Goal: Information Seeking & Learning: Learn about a topic

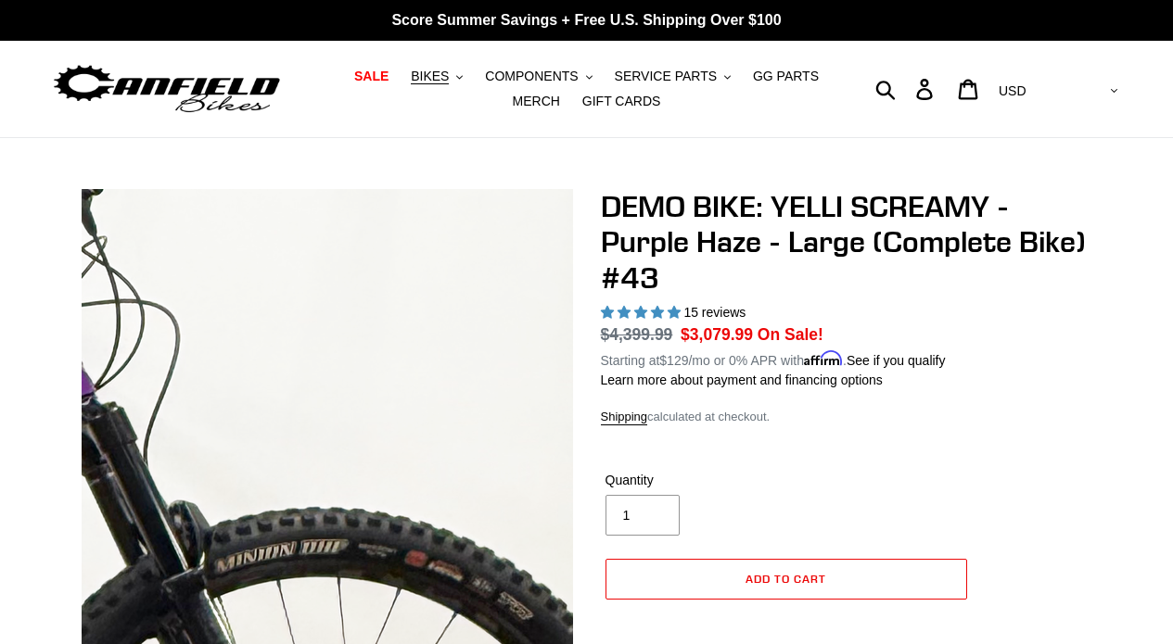
select select "highest-rating"
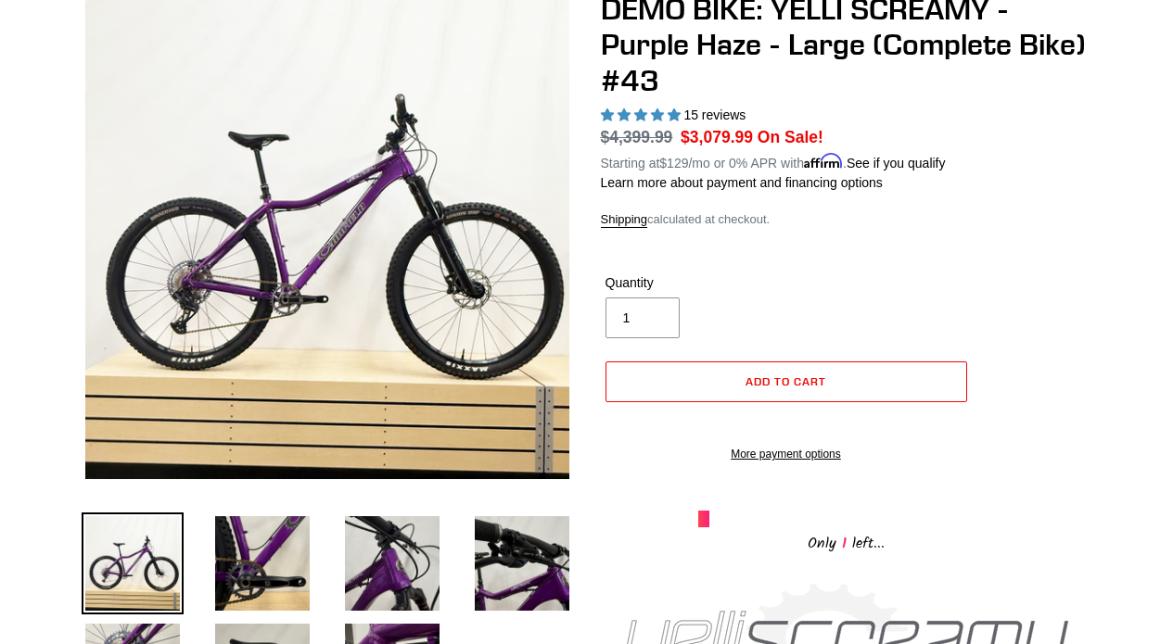
scroll to position [200, 0]
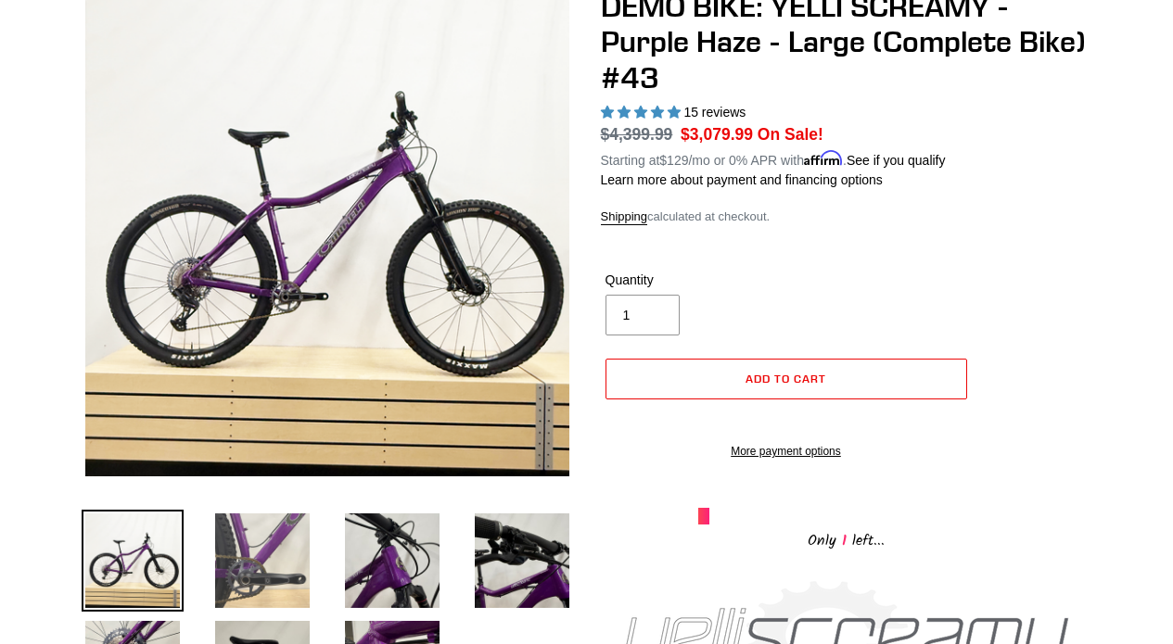
click at [260, 564] on img at bounding box center [262, 561] width 102 height 102
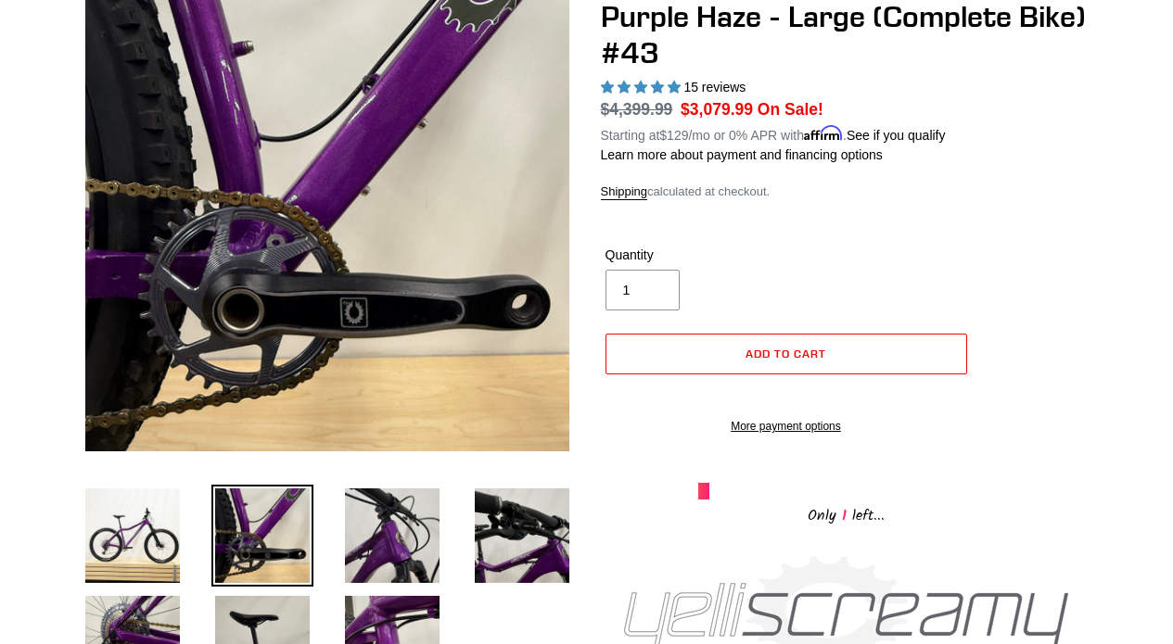
scroll to position [227, 0]
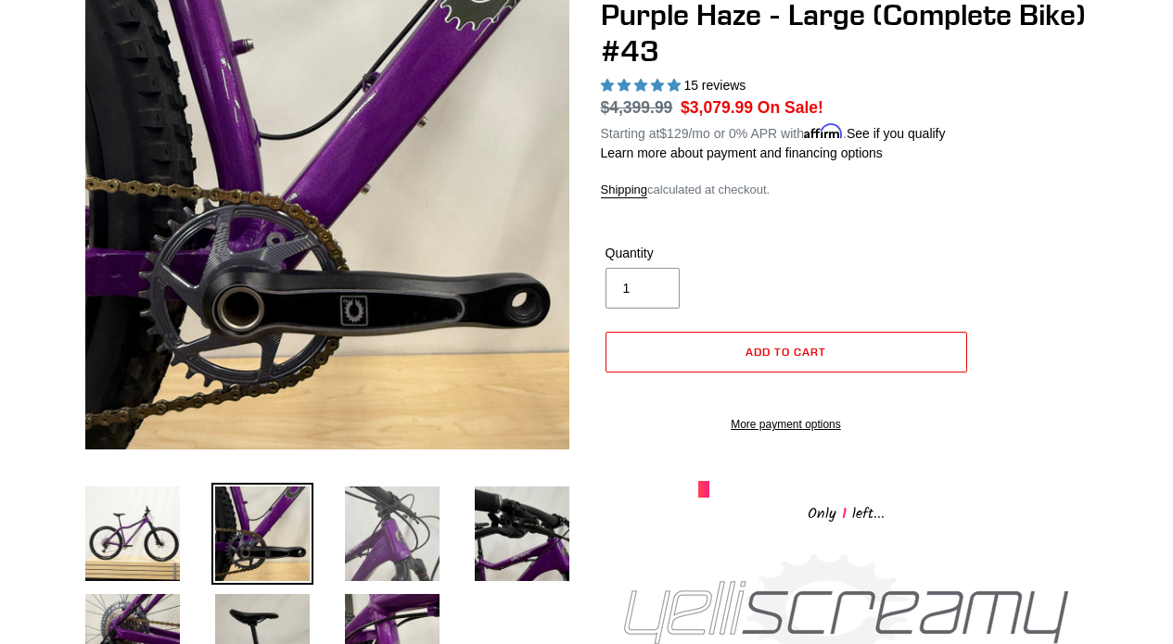
click at [375, 519] on img at bounding box center [392, 534] width 102 height 102
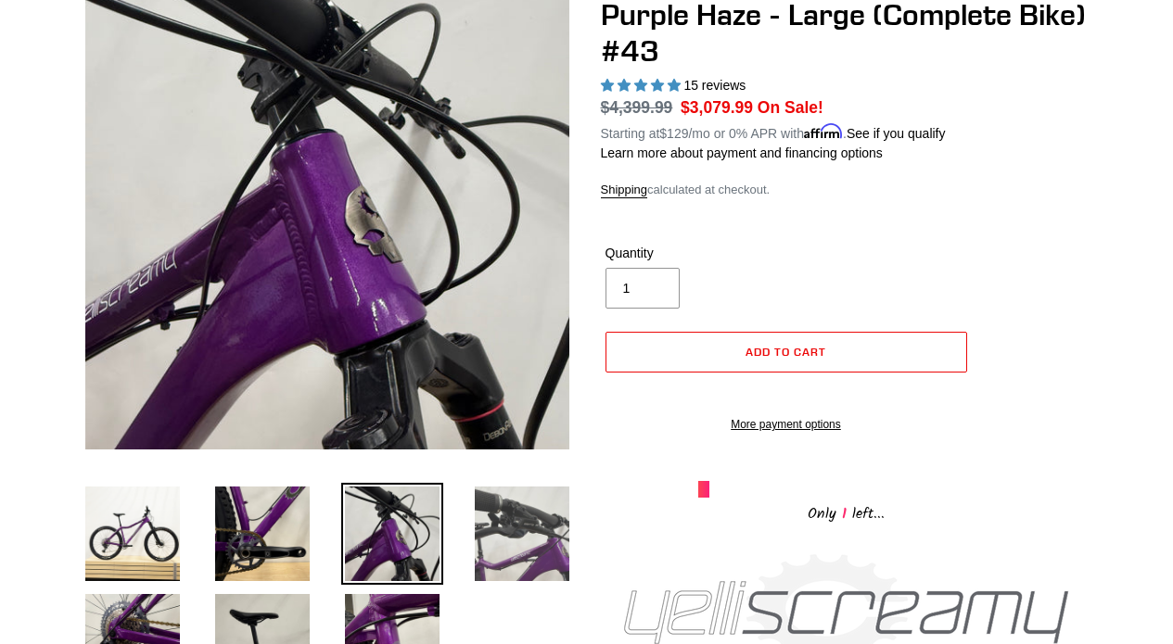
click at [483, 526] on img at bounding box center [522, 534] width 102 height 102
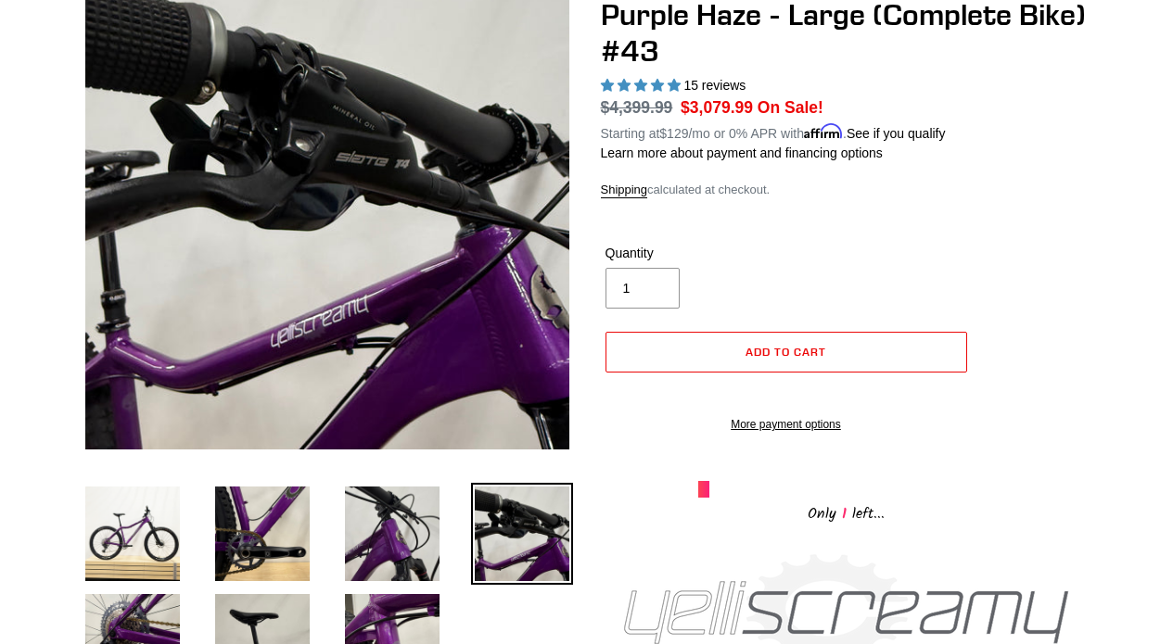
scroll to position [237, 0]
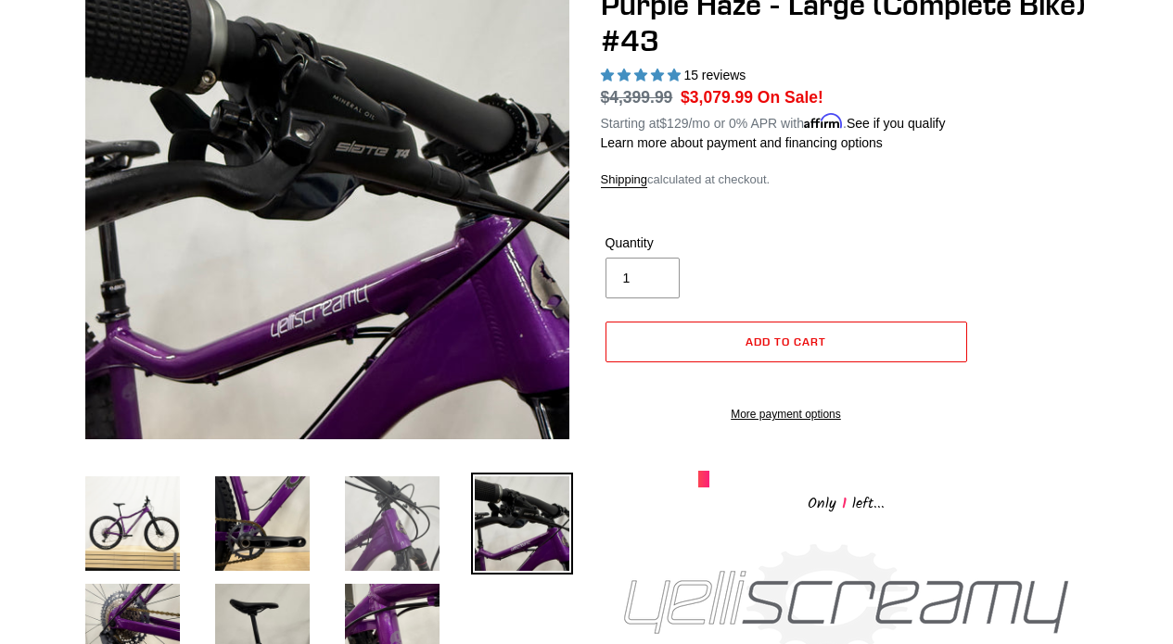
click at [412, 546] on img at bounding box center [392, 524] width 102 height 102
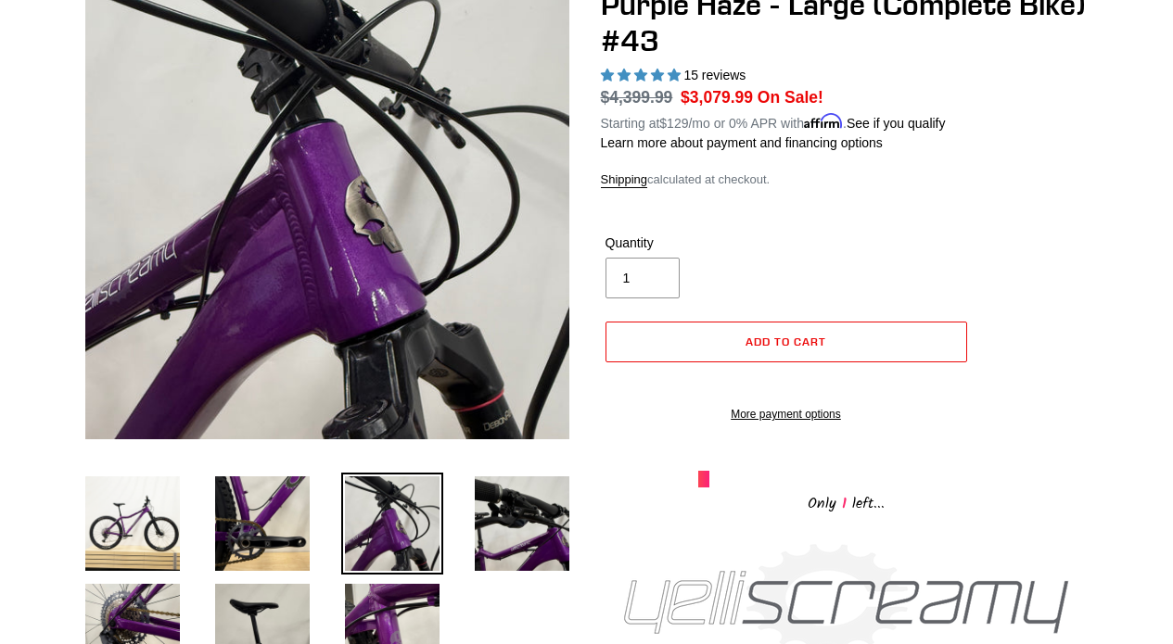
scroll to position [334, 0]
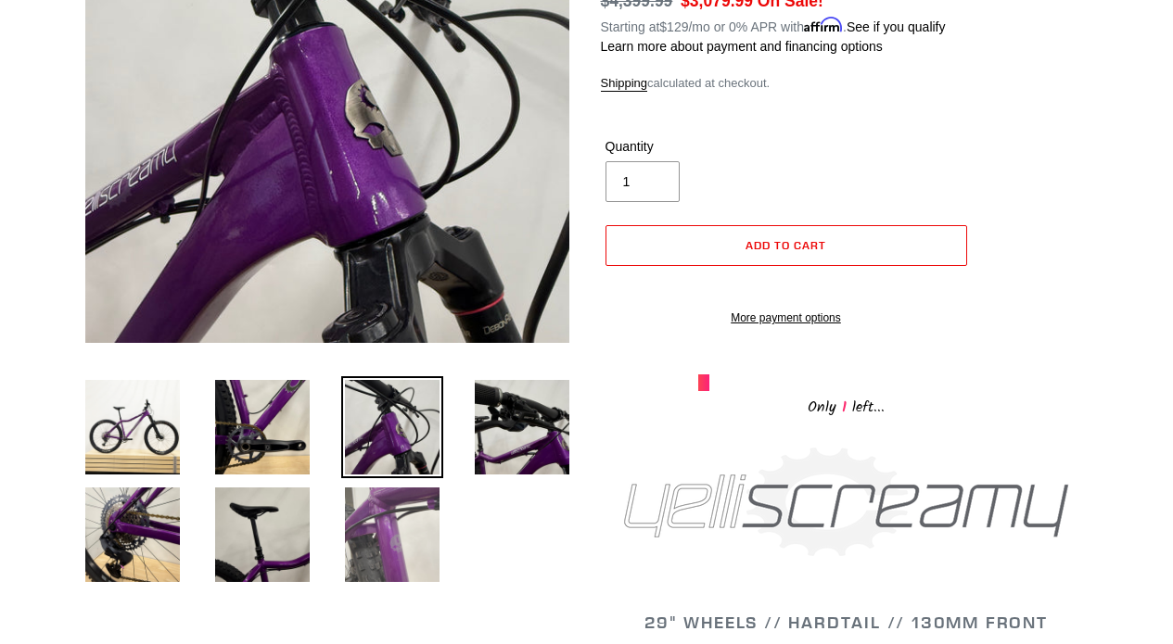
click at [399, 535] on img at bounding box center [392, 535] width 102 height 102
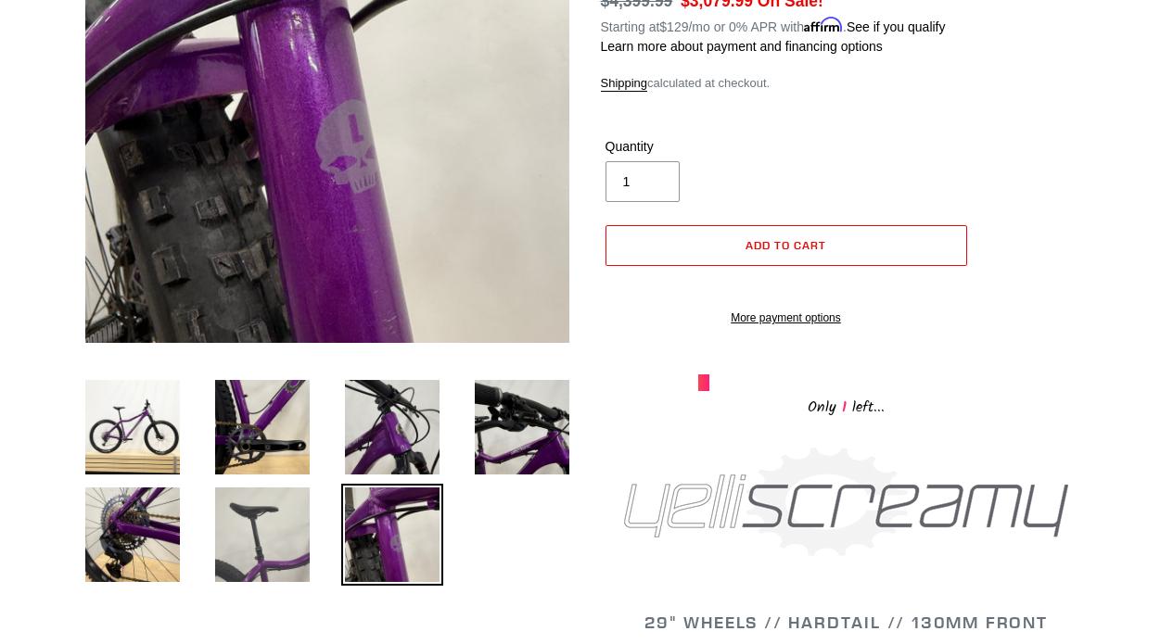
click at [298, 517] on img at bounding box center [262, 535] width 102 height 102
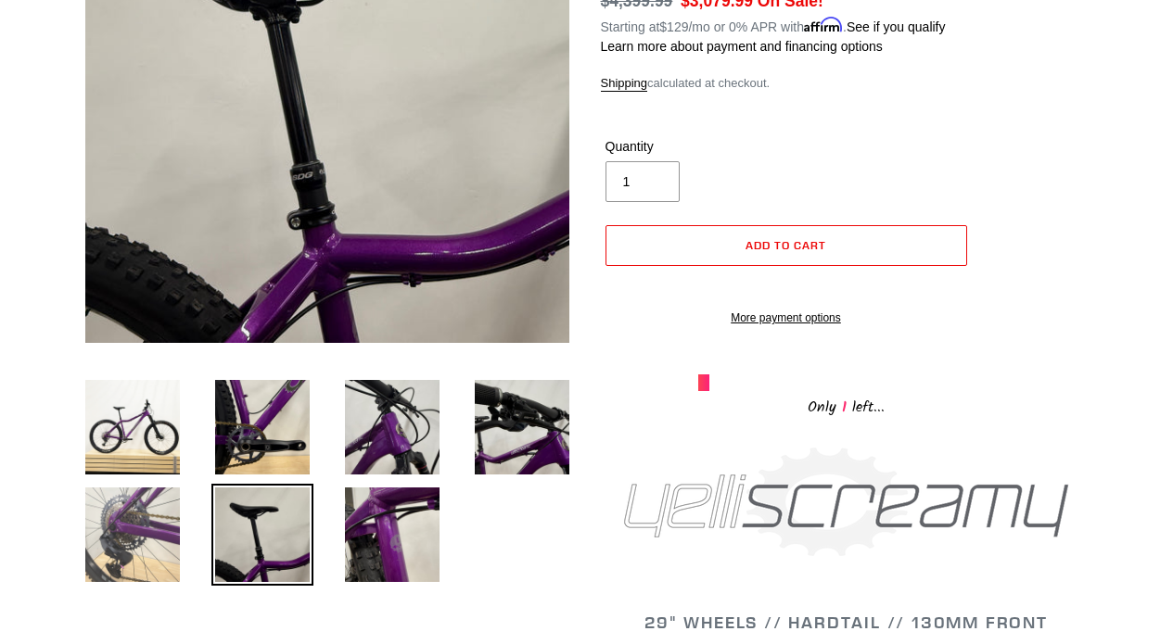
click at [134, 526] on img at bounding box center [133, 535] width 102 height 102
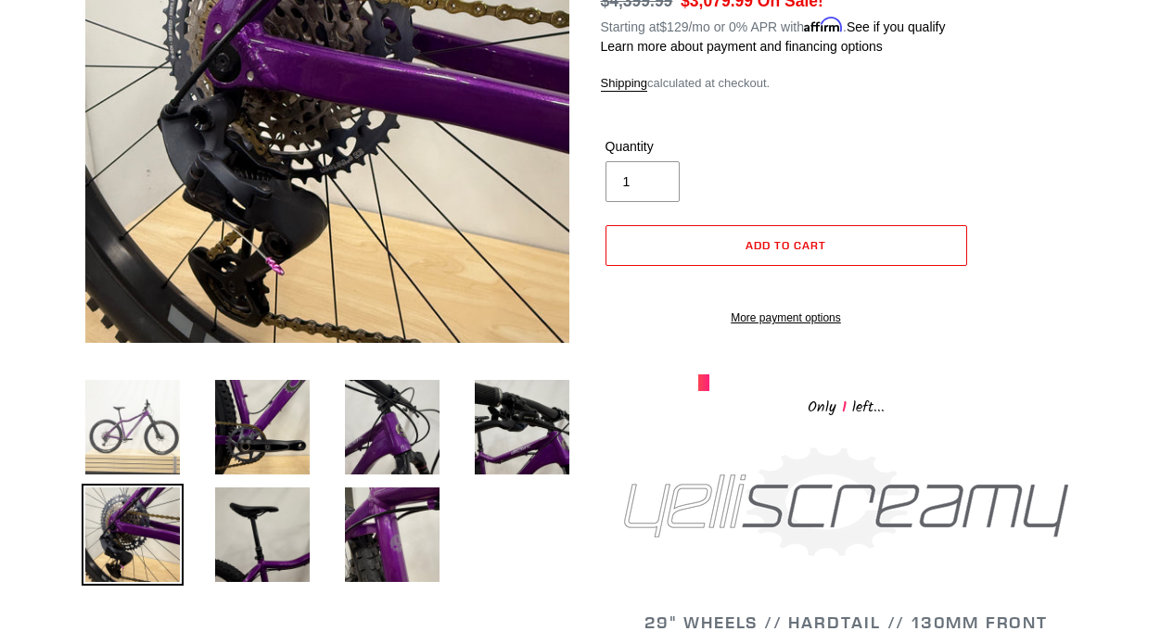
click at [120, 408] on img at bounding box center [133, 427] width 102 height 102
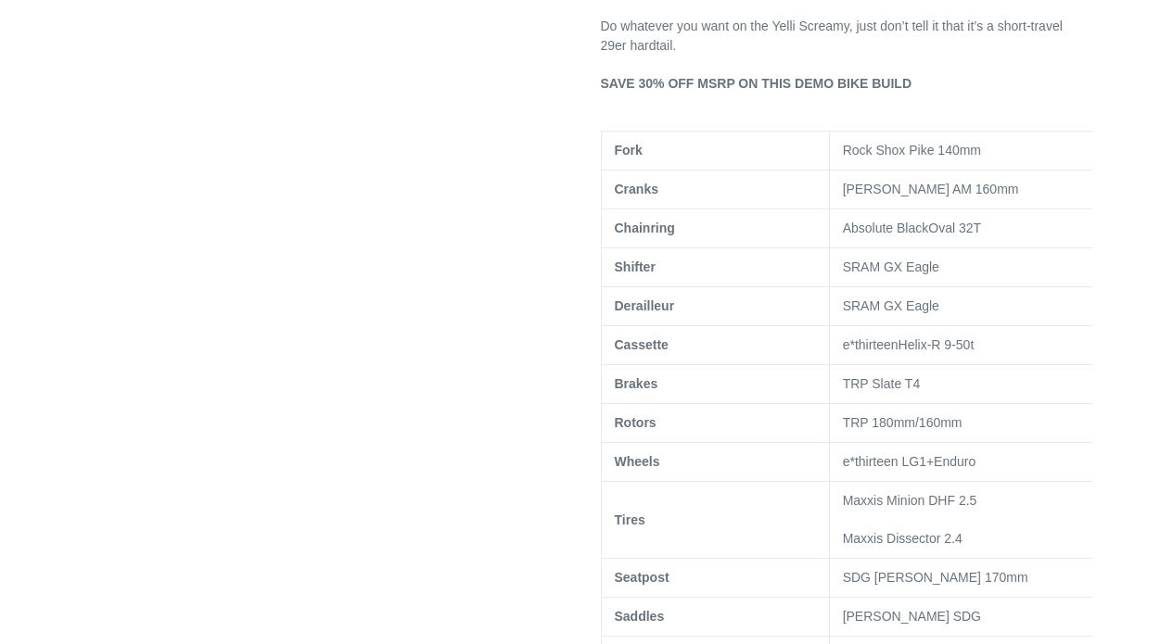
scroll to position [0, 0]
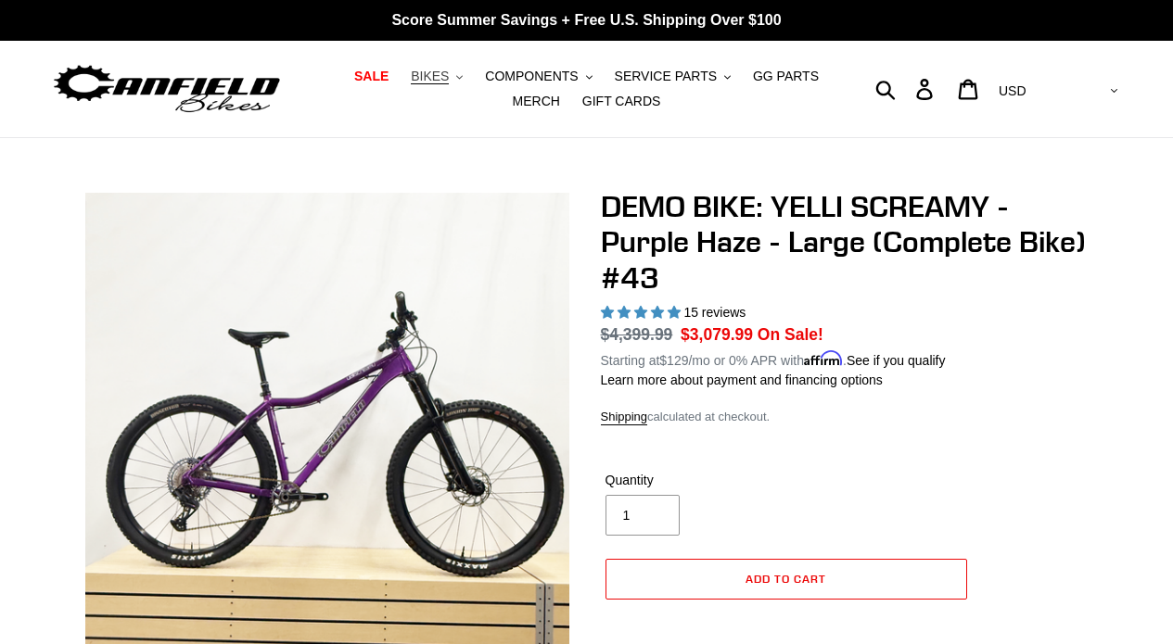
click at [445, 79] on span "BIKES" at bounding box center [430, 77] width 38 height 16
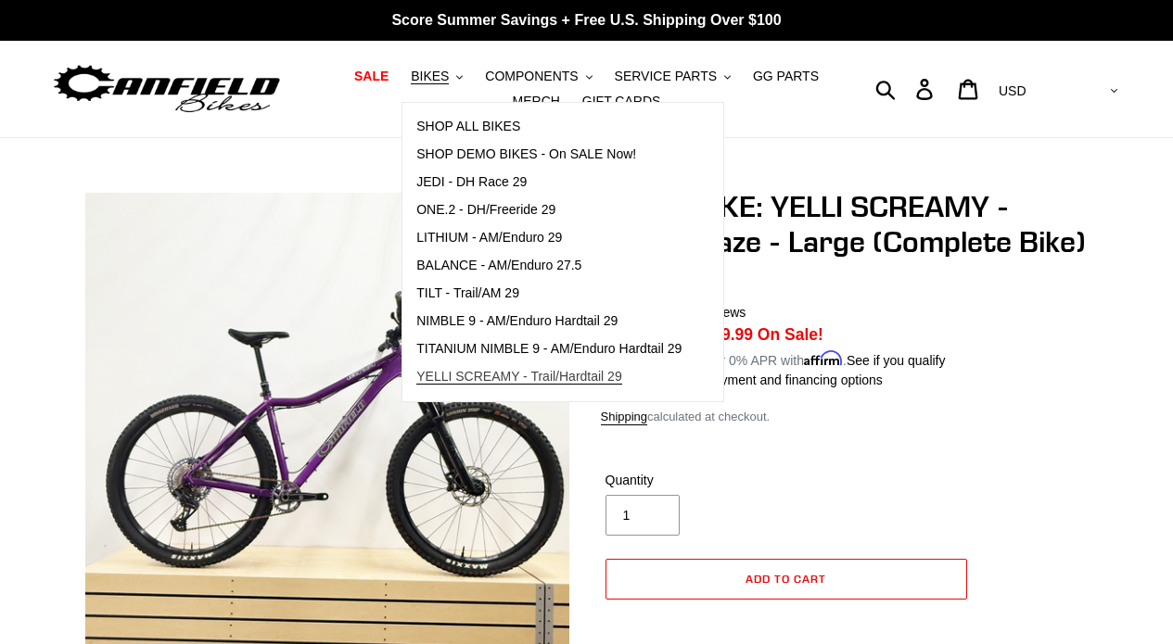
click at [531, 378] on span "YELLI SCREAMY - Trail/Hardtail 29" at bounding box center [519, 377] width 206 height 16
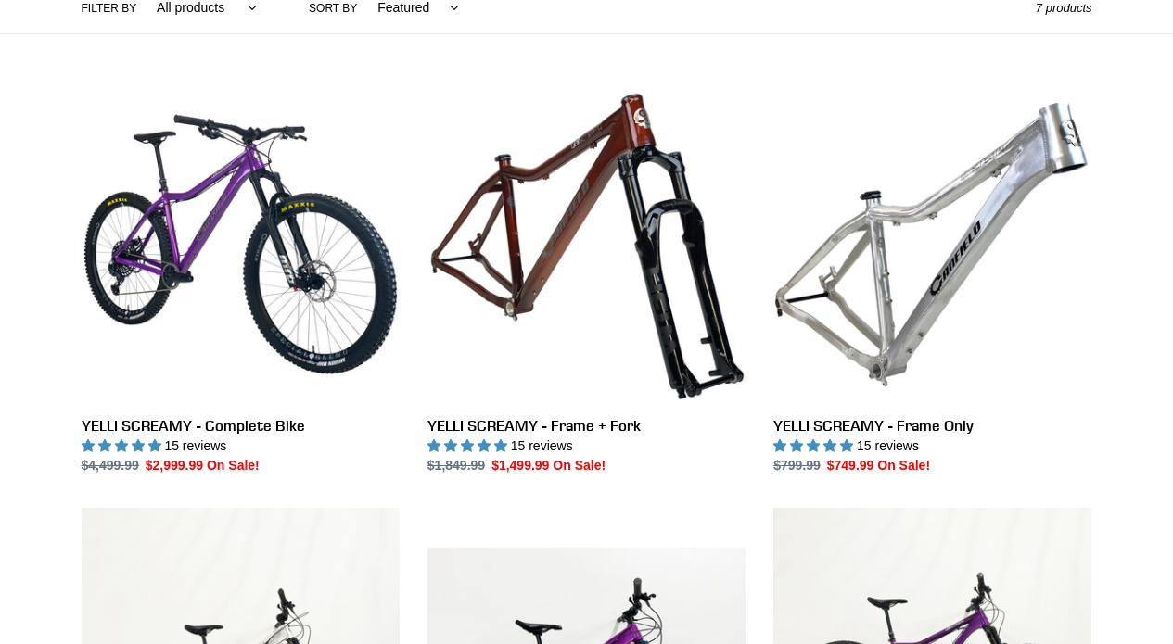
scroll to position [466, 0]
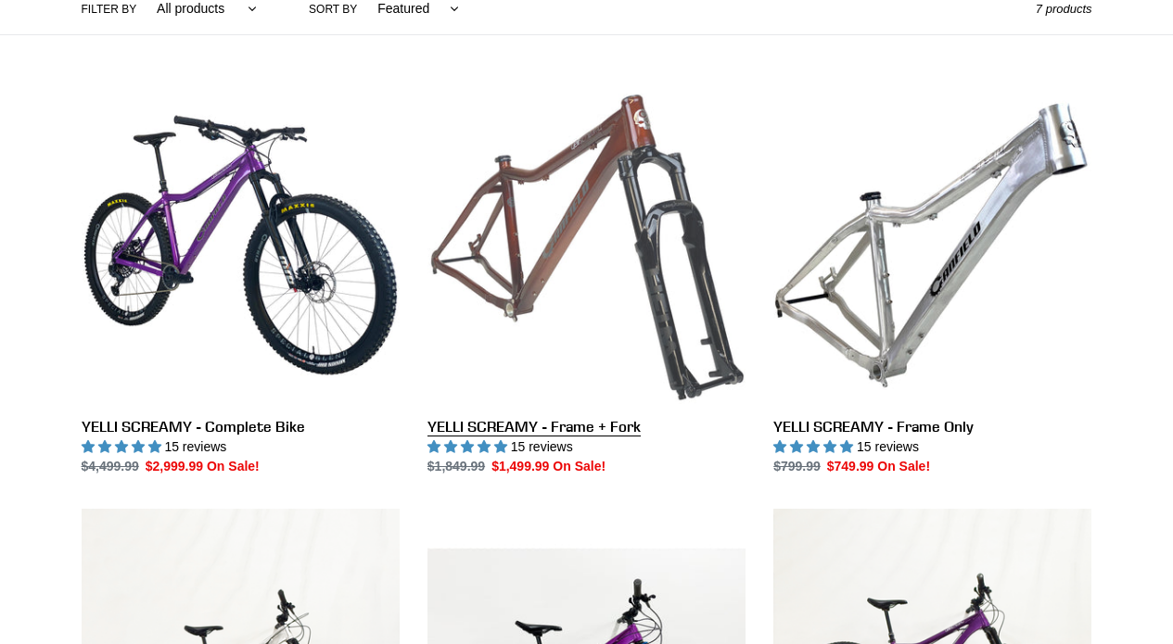
click at [581, 326] on link "YELLI SCREAMY - Frame + Fork" at bounding box center [586, 281] width 318 height 390
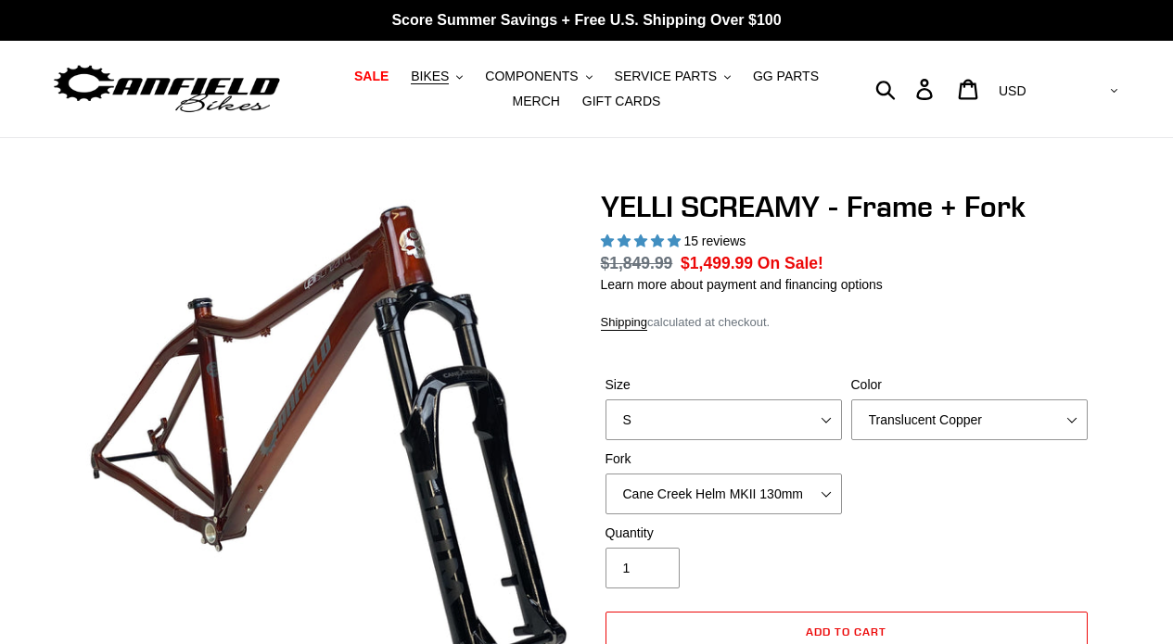
select select "highest-rating"
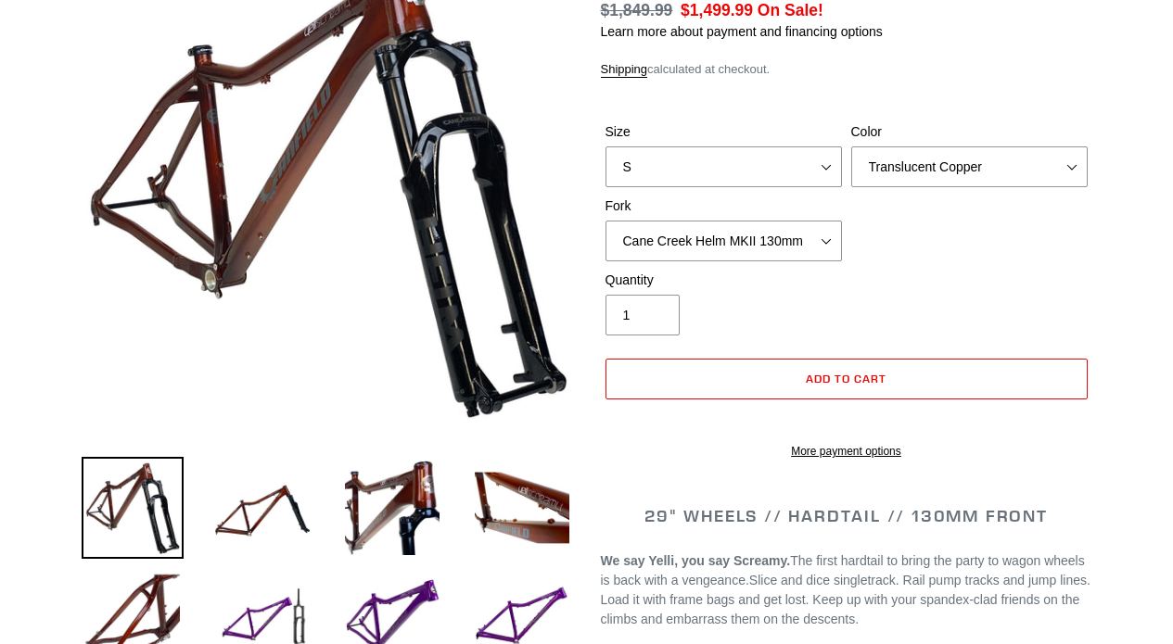
scroll to position [256, 0]
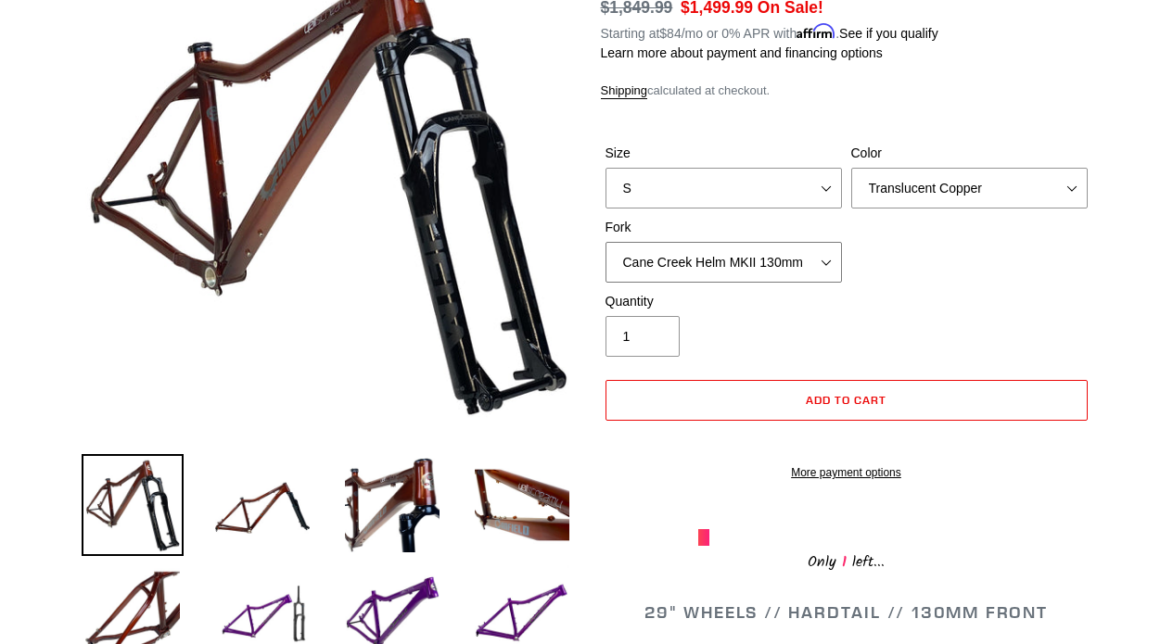
click at [762, 262] on select "Cane Creek Helm MKII 130mm Fox 34 SL Factory Grip X 130mm RockShox Pike Ultimat…" at bounding box center [723, 262] width 236 height 41
click at [605, 242] on select "Cane Creek Helm MKII 130mm Fox 34 SL Factory Grip X 130mm RockShox Pike Ultimat…" at bounding box center [723, 262] width 236 height 41
click at [746, 181] on select "S M L XL" at bounding box center [723, 188] width 236 height 41
click at [605, 168] on select "S M L XL" at bounding box center [723, 188] width 236 height 41
click at [746, 181] on select "S M L XL" at bounding box center [723, 188] width 236 height 41
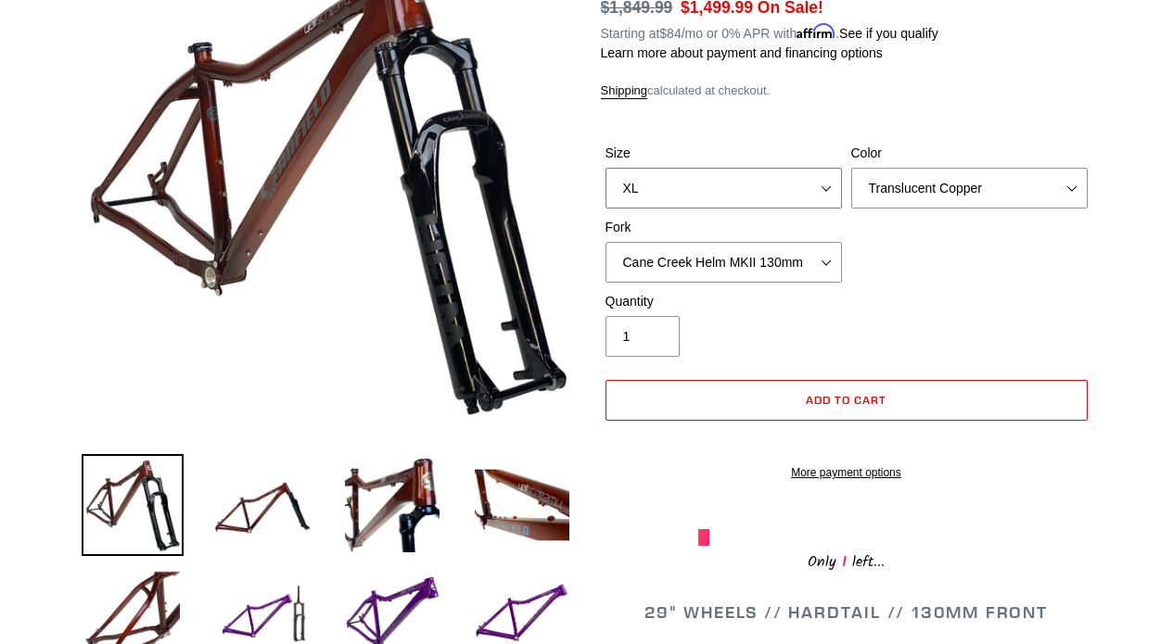
click at [605, 168] on select "S M L XL" at bounding box center [723, 188] width 236 height 41
click at [748, 181] on select "S M L XL" at bounding box center [723, 188] width 236 height 41
select select "L"
click at [605, 168] on select "S M L XL" at bounding box center [723, 188] width 236 height 41
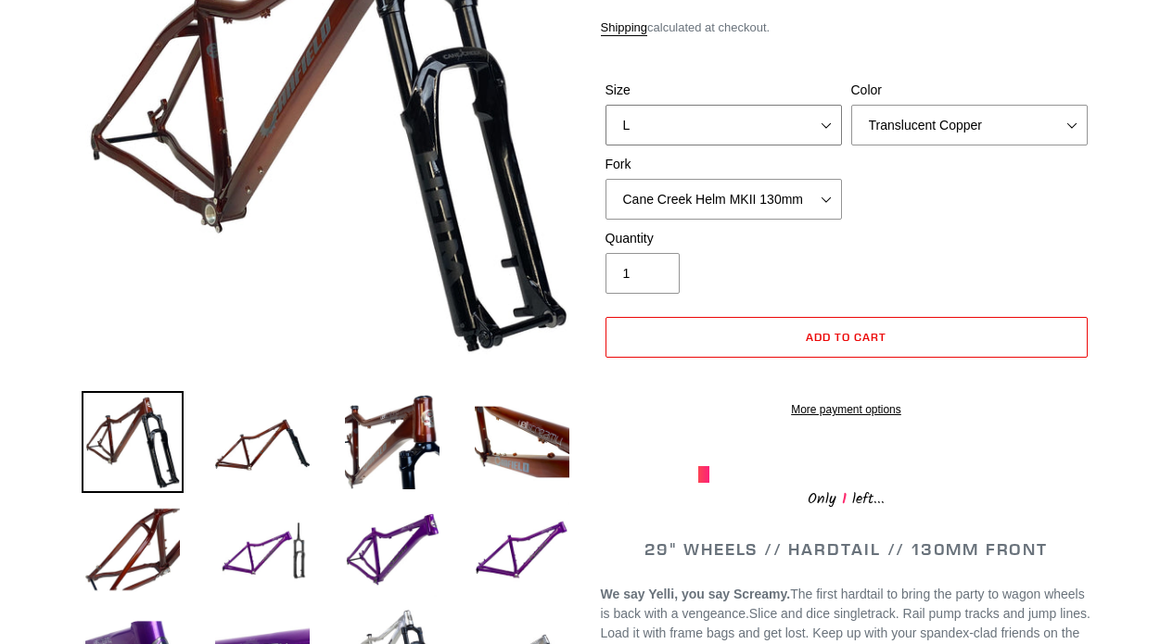
scroll to position [336, 0]
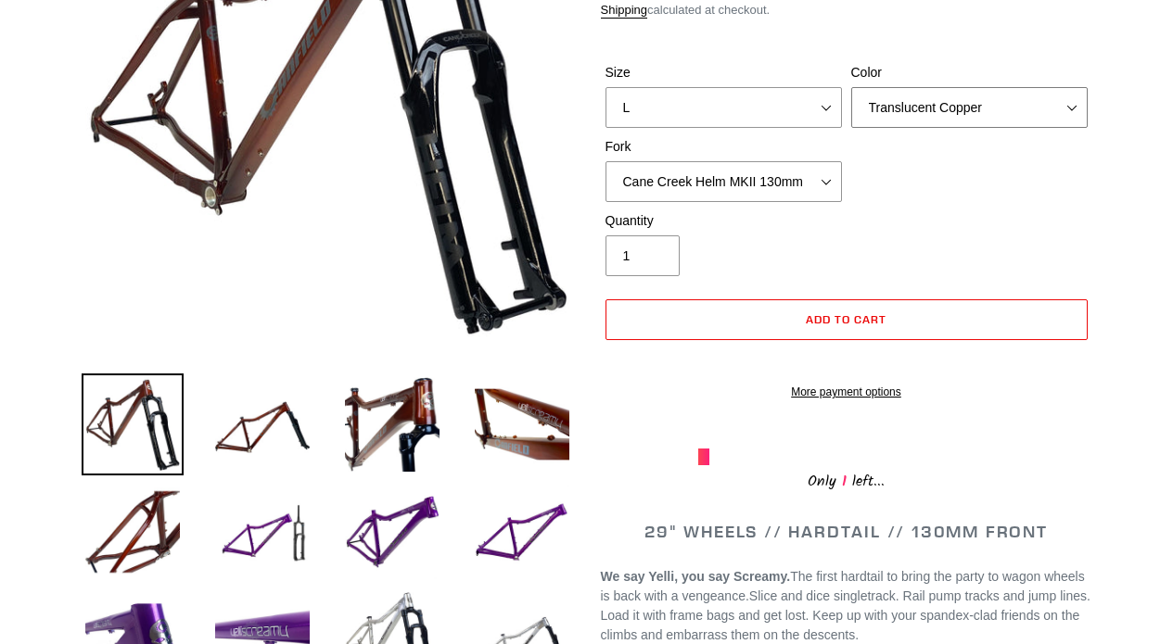
click at [916, 102] on select "Translucent Copper Purple Haze Raw" at bounding box center [969, 107] width 236 height 41
select select "Purple Haze"
click at [851, 87] on select "Translucent Copper Purple Haze Raw" at bounding box center [969, 107] width 236 height 41
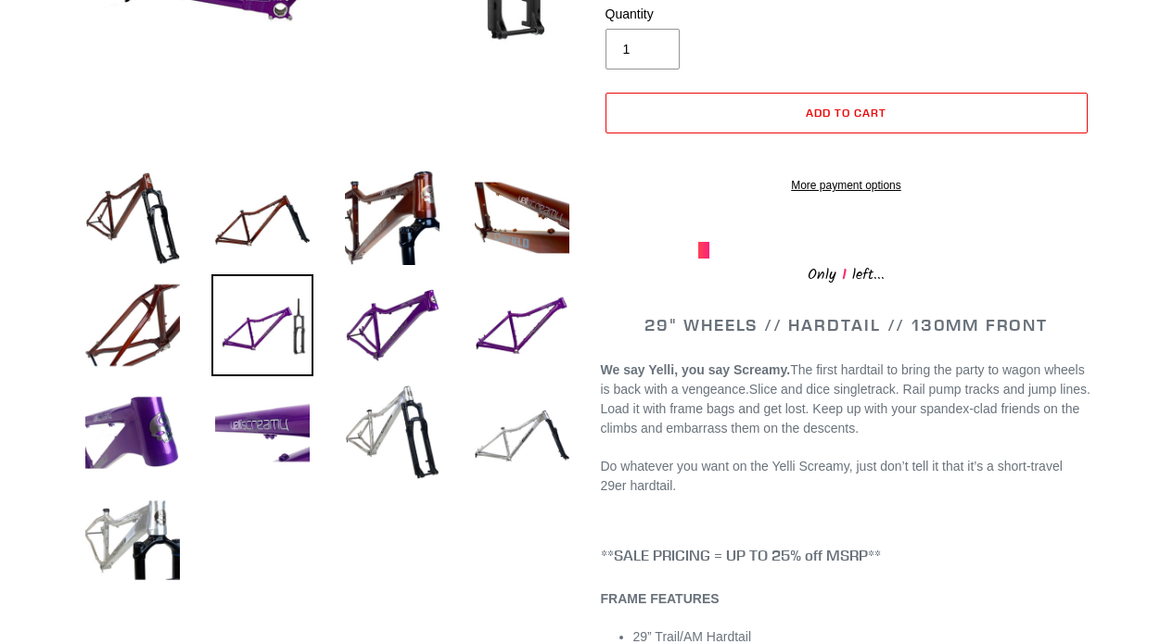
scroll to position [549, 0]
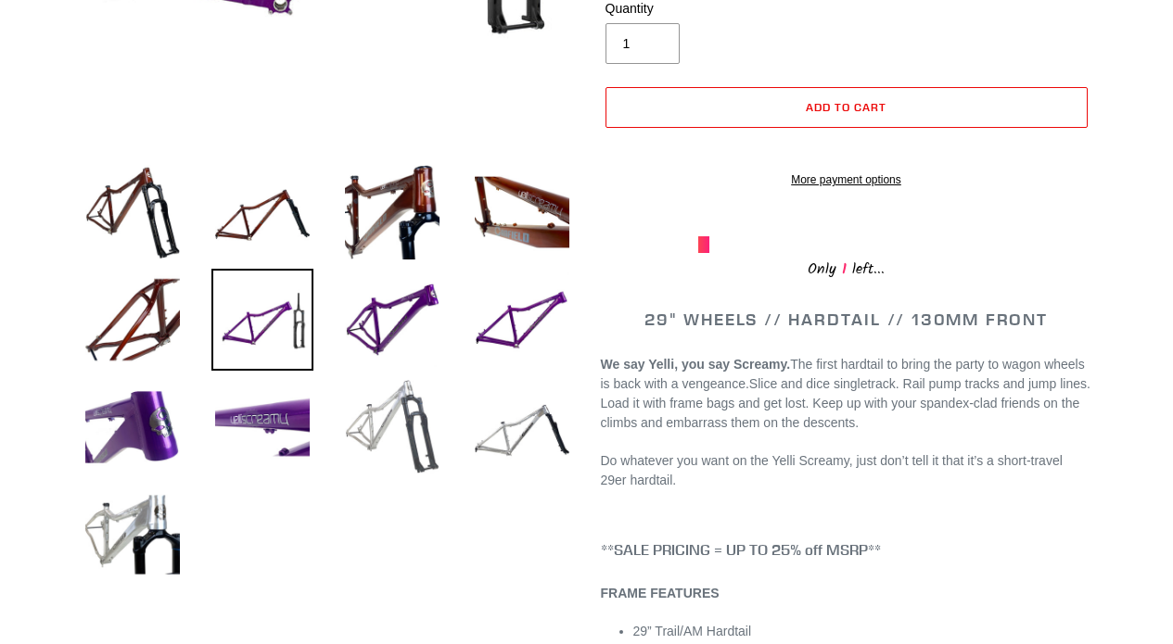
click at [417, 399] on img at bounding box center [392, 427] width 102 height 102
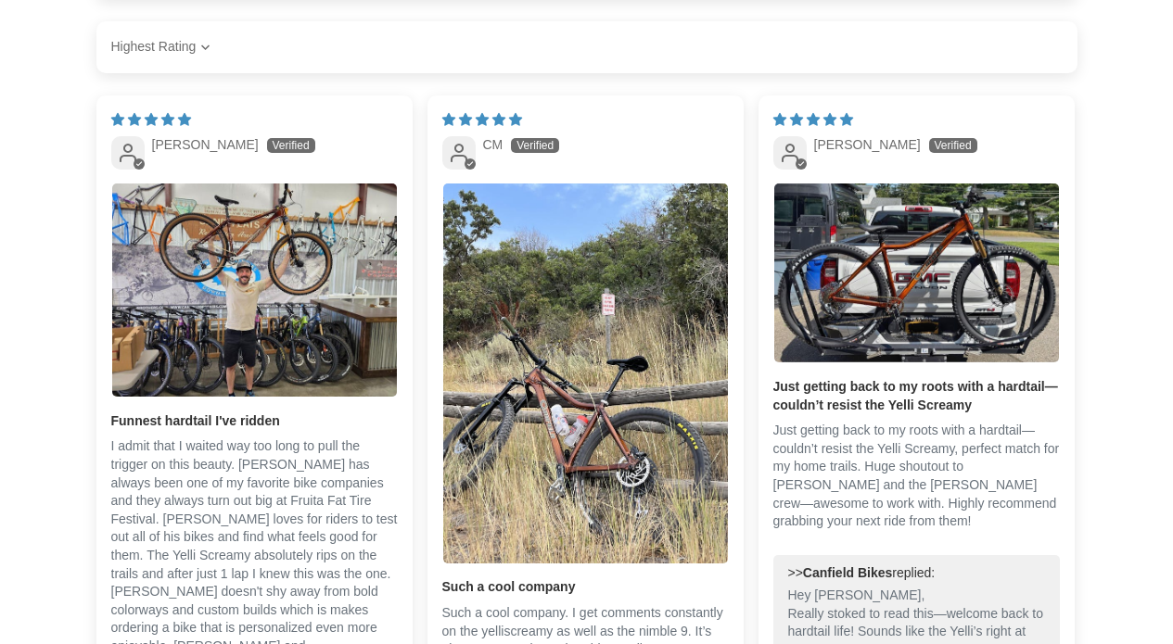
scroll to position [2913, 0]
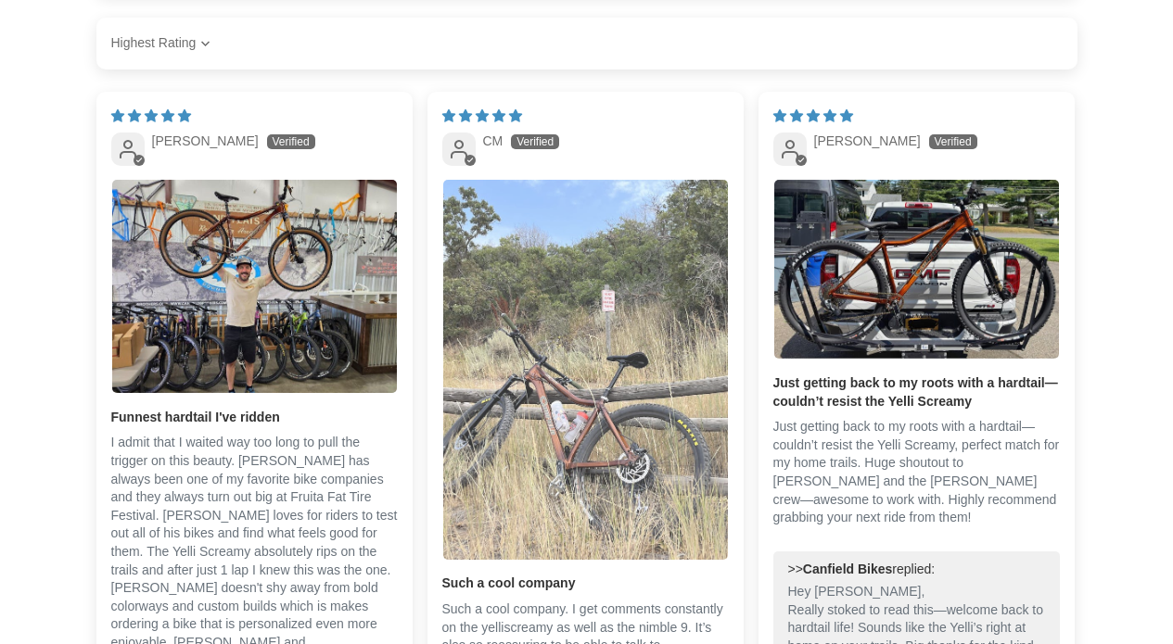
click at [546, 467] on img "Link to user picture 1" at bounding box center [585, 370] width 285 height 380
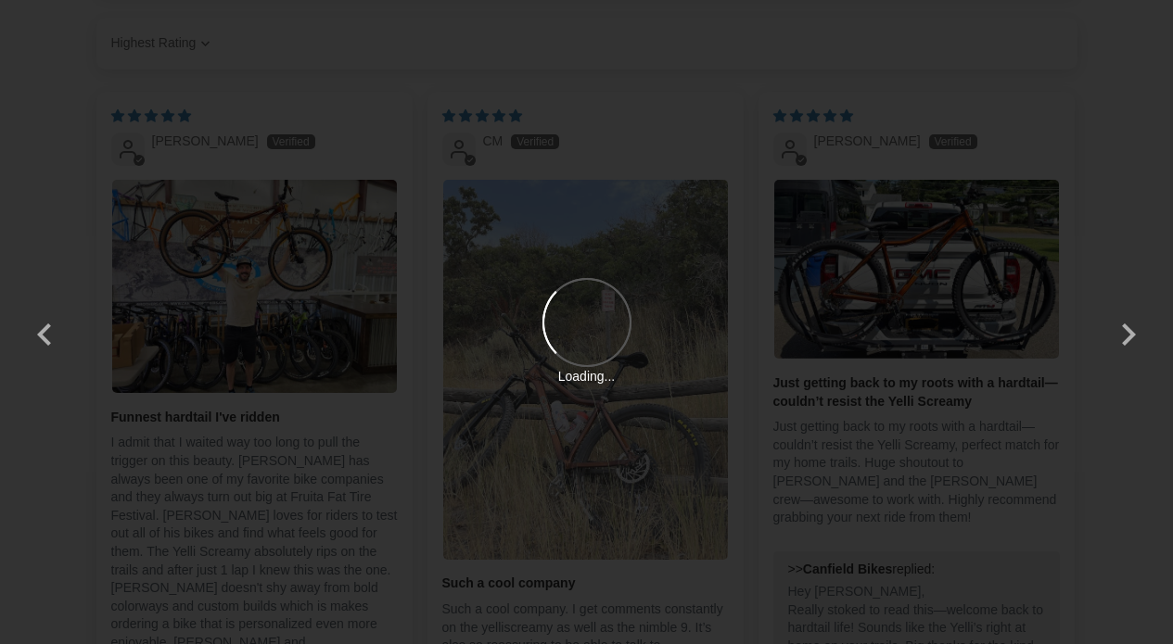
scroll to position [0, 0]
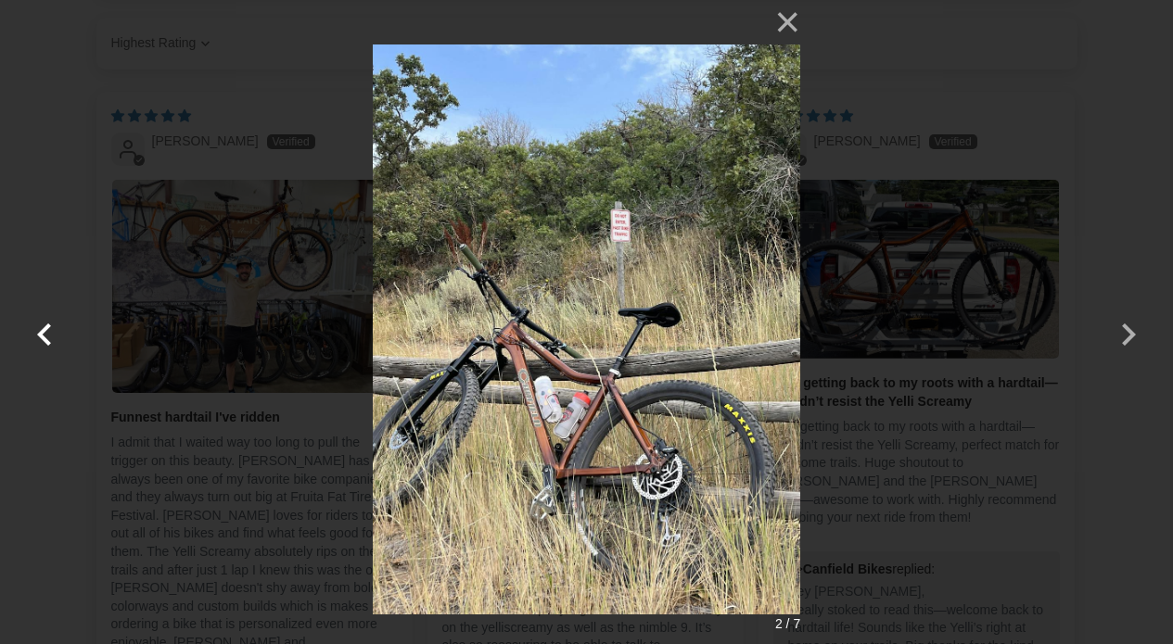
click at [62, 311] on button "button" at bounding box center [44, 322] width 44 height 44
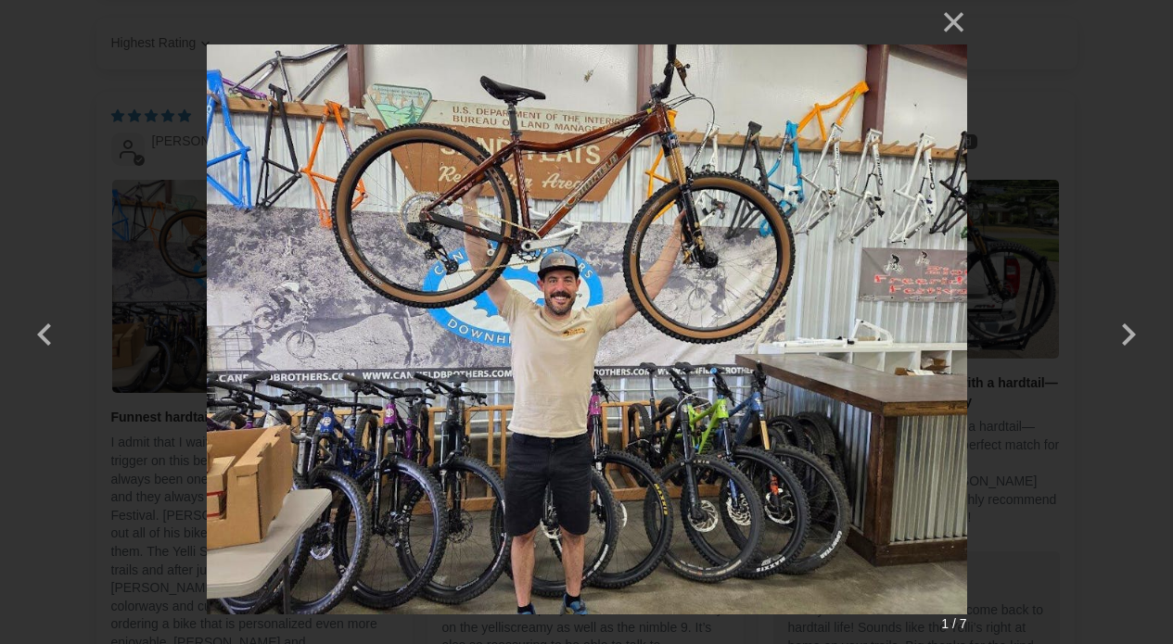
click at [57, 285] on div "× 1 / 7 Loading..." at bounding box center [586, 322] width 1173 height 644
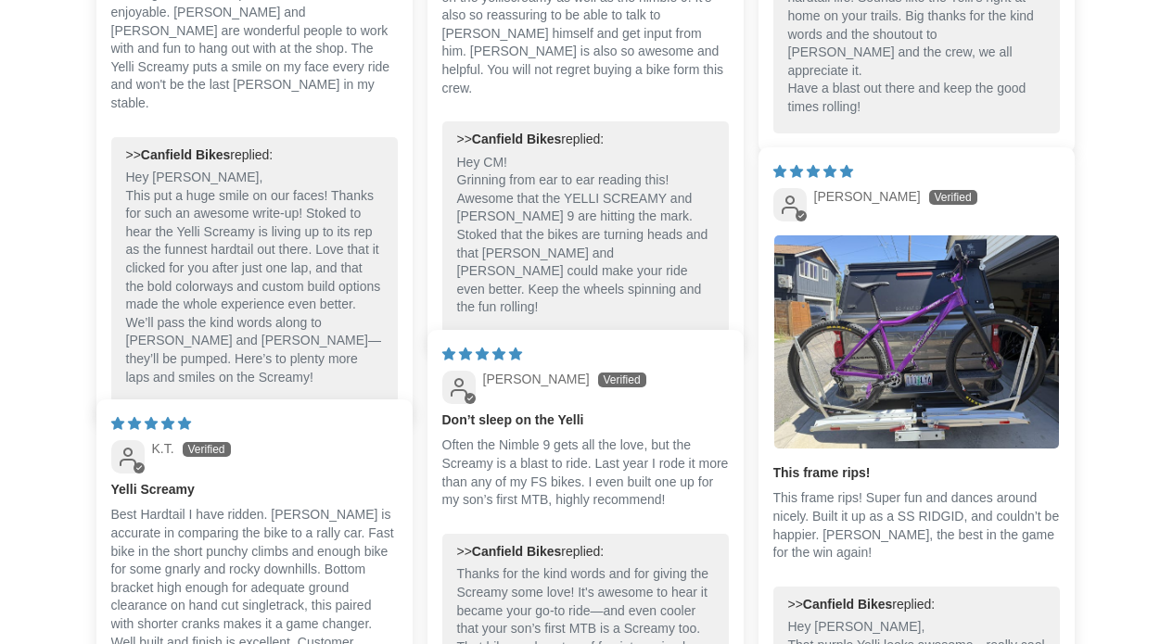
scroll to position [3548, 0]
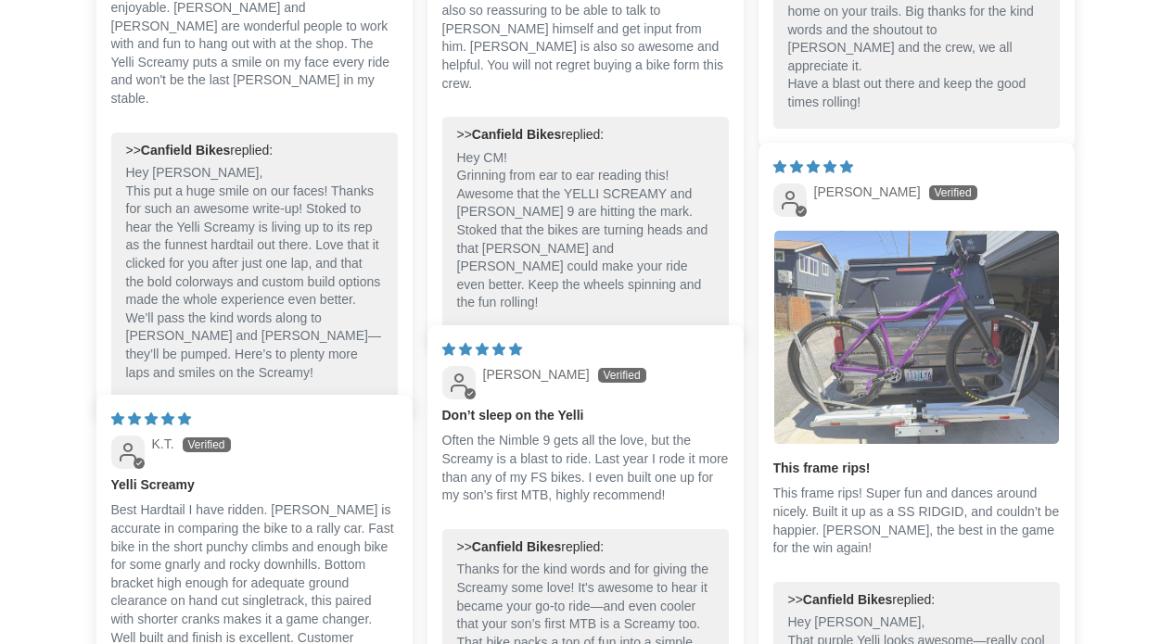
click at [913, 399] on img "Link to user picture 1" at bounding box center [916, 337] width 285 height 213
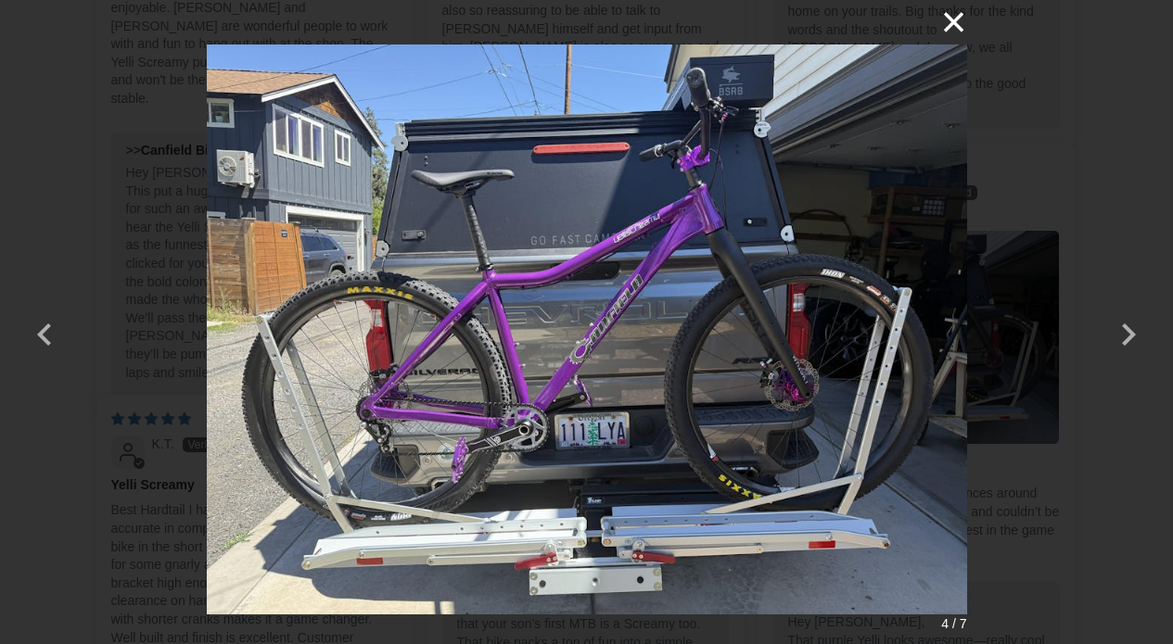
click at [959, 23] on button "×" at bounding box center [944, 22] width 44 height 44
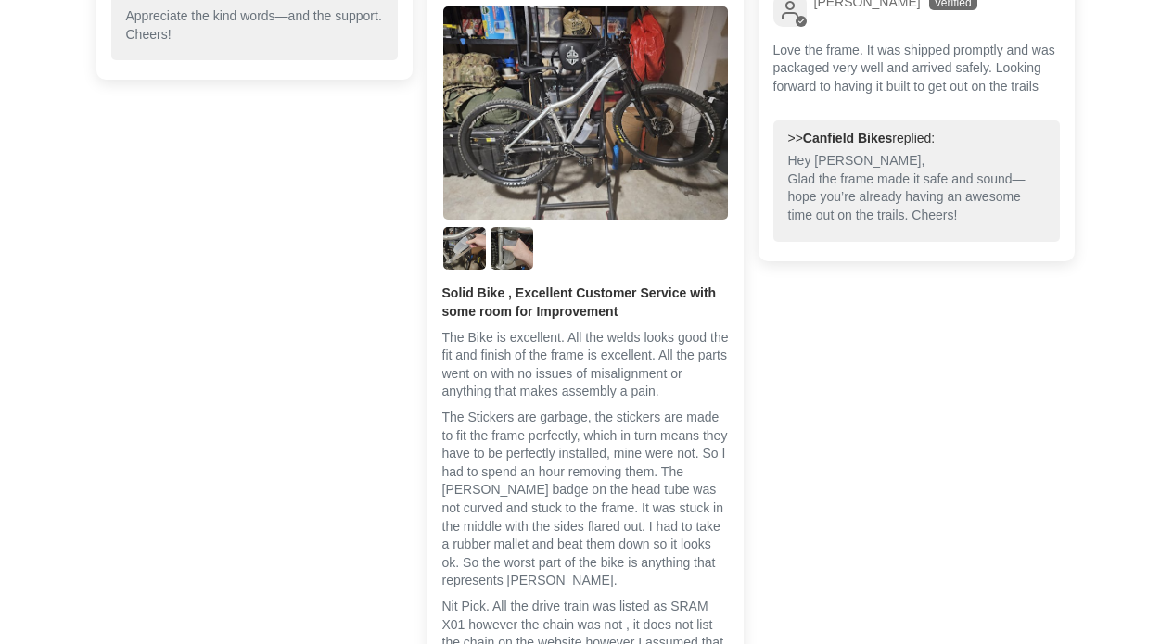
scroll to position [4387, 0]
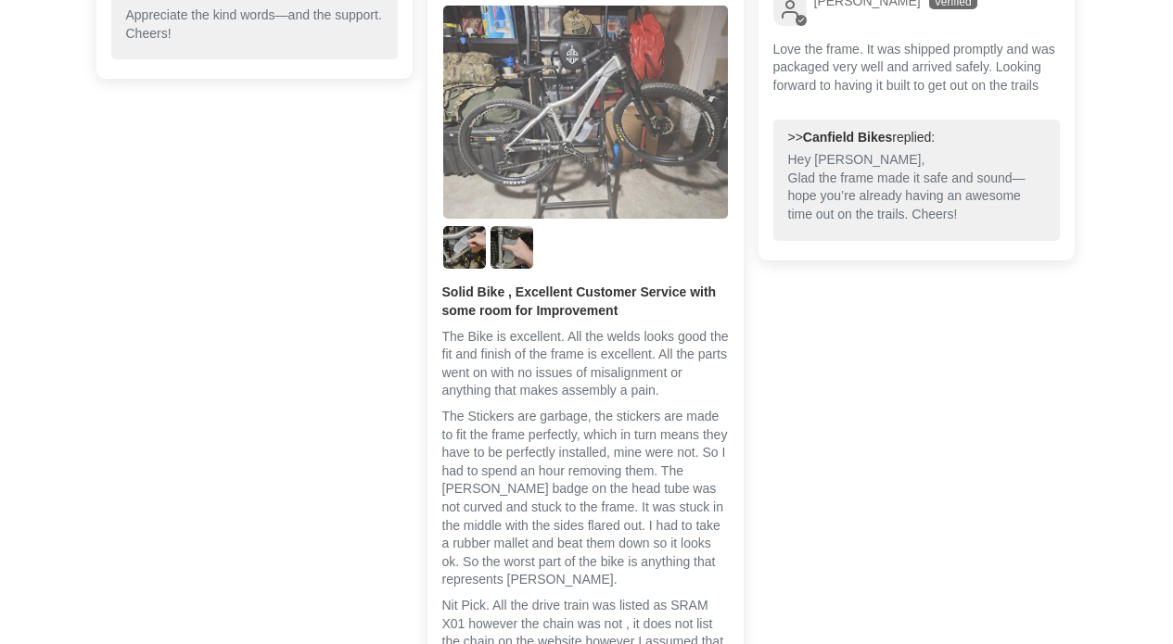
click at [564, 154] on img "Link to user picture 1" at bounding box center [585, 112] width 285 height 213
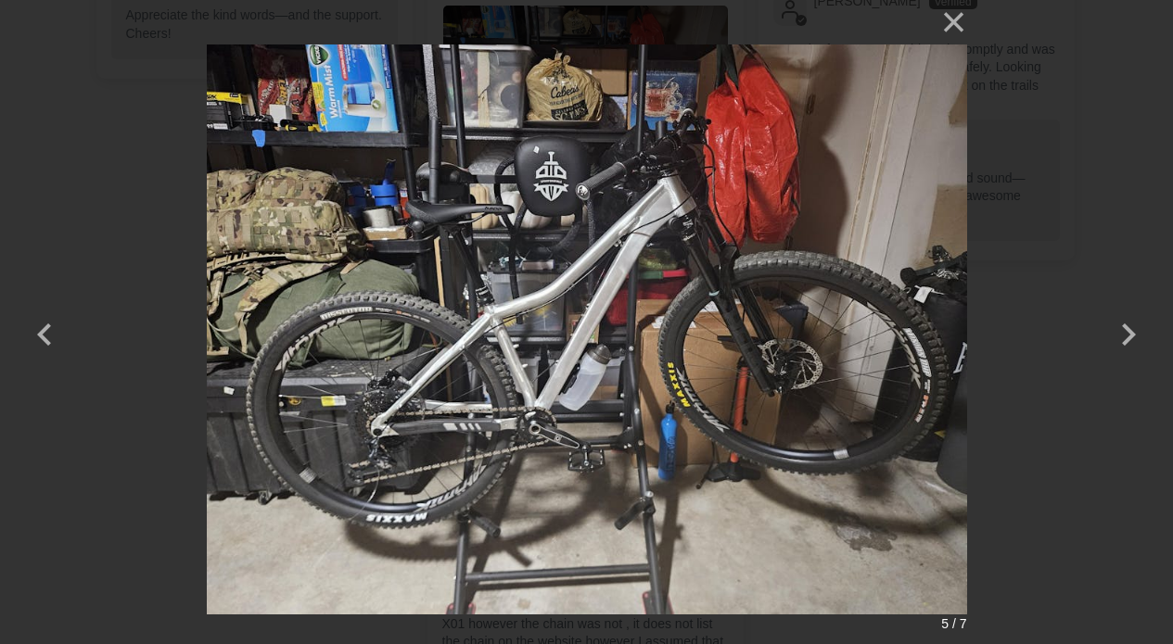
click at [967, 21] on div "× 5 / 7" at bounding box center [586, 322] width 1173 height 644
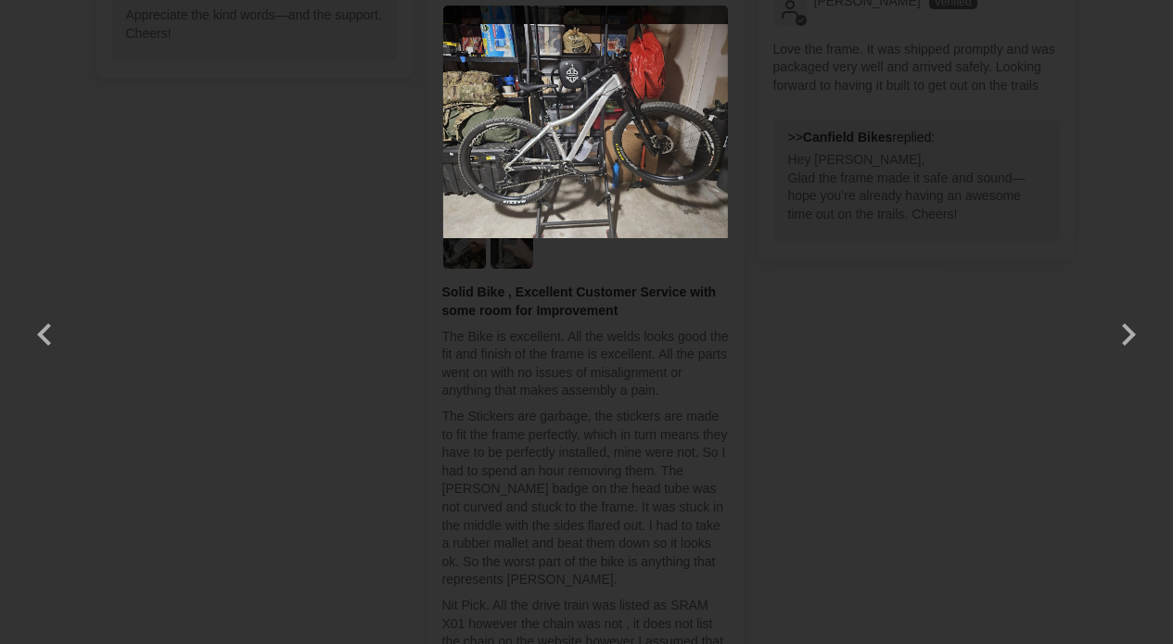
scroll to position [4387, 0]
